Goal: Find specific page/section: Find specific page/section

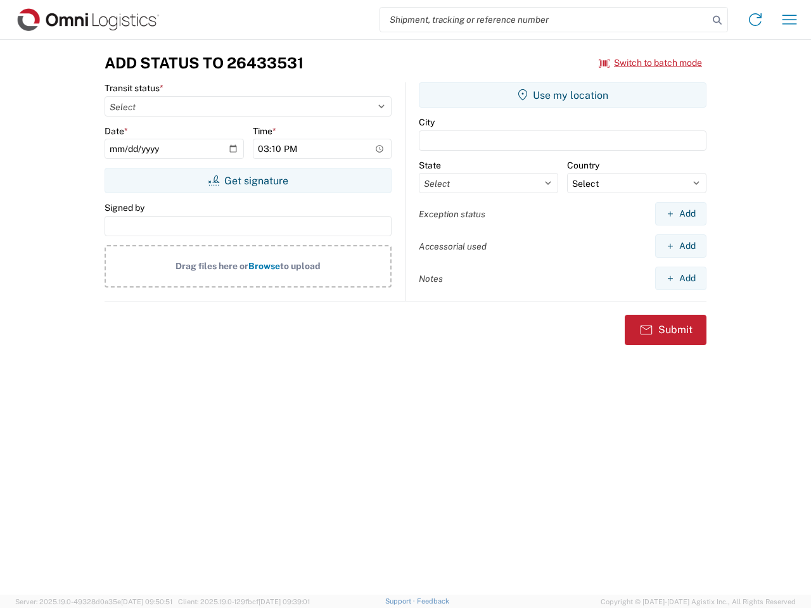
click at [544, 20] on input "search" at bounding box center [544, 20] width 328 height 24
click at [717, 20] on icon at bounding box center [717, 20] width 18 height 18
click at [755, 20] on icon at bounding box center [755, 20] width 20 height 20
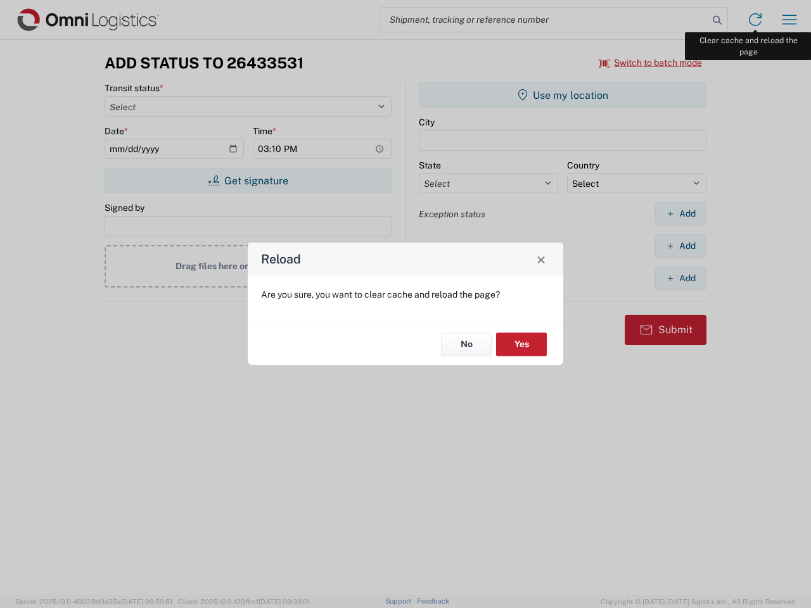
click at [789, 20] on div "Reload Are you sure, you want to clear cache and reload the page? No Yes" at bounding box center [405, 304] width 811 height 608
click at [651, 63] on div "Reload Are you sure, you want to clear cache and reload the page? No Yes" at bounding box center [405, 304] width 811 height 608
click at [248, 181] on div "Reload Are you sure, you want to clear cache and reload the page? No Yes" at bounding box center [405, 304] width 811 height 608
click at [563, 95] on div "Reload Are you sure, you want to clear cache and reload the page? No Yes" at bounding box center [405, 304] width 811 height 608
click at [680, 214] on div "Reload Are you sure, you want to clear cache and reload the page? No Yes" at bounding box center [405, 304] width 811 height 608
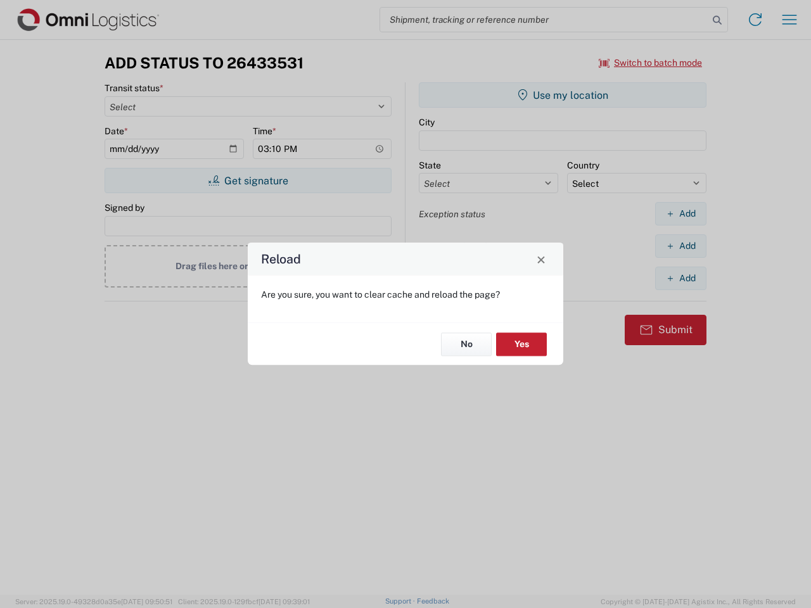
click at [680, 246] on div "Reload Are you sure, you want to clear cache and reload the page? No Yes" at bounding box center [405, 304] width 811 height 608
click at [680, 278] on div "Reload Are you sure, you want to clear cache and reload the page? No Yes" at bounding box center [405, 304] width 811 height 608
